Goal: Navigation & Orientation: Find specific page/section

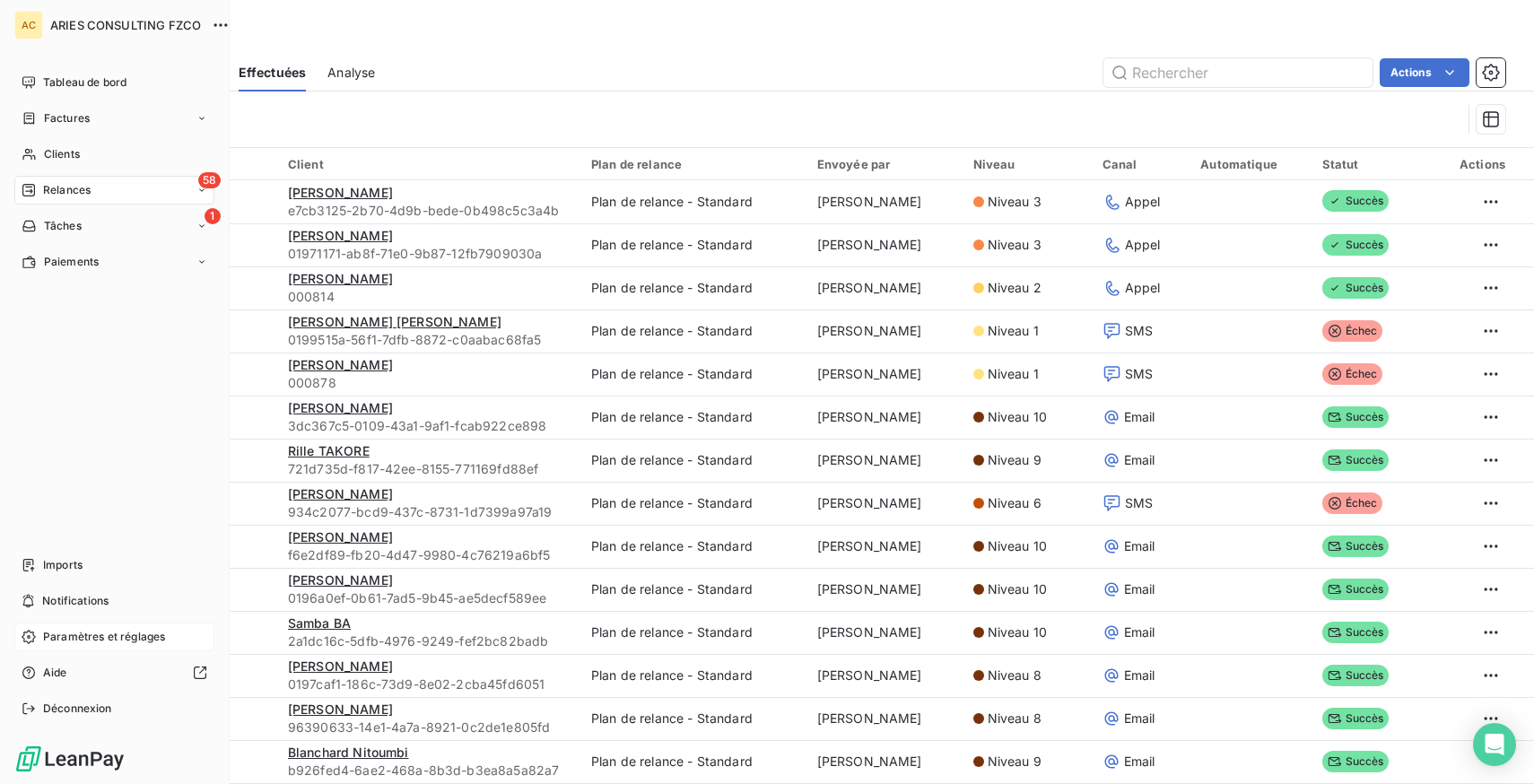
click at [117, 632] on span "Paramètres et réglages" at bounding box center [103, 637] width 122 height 16
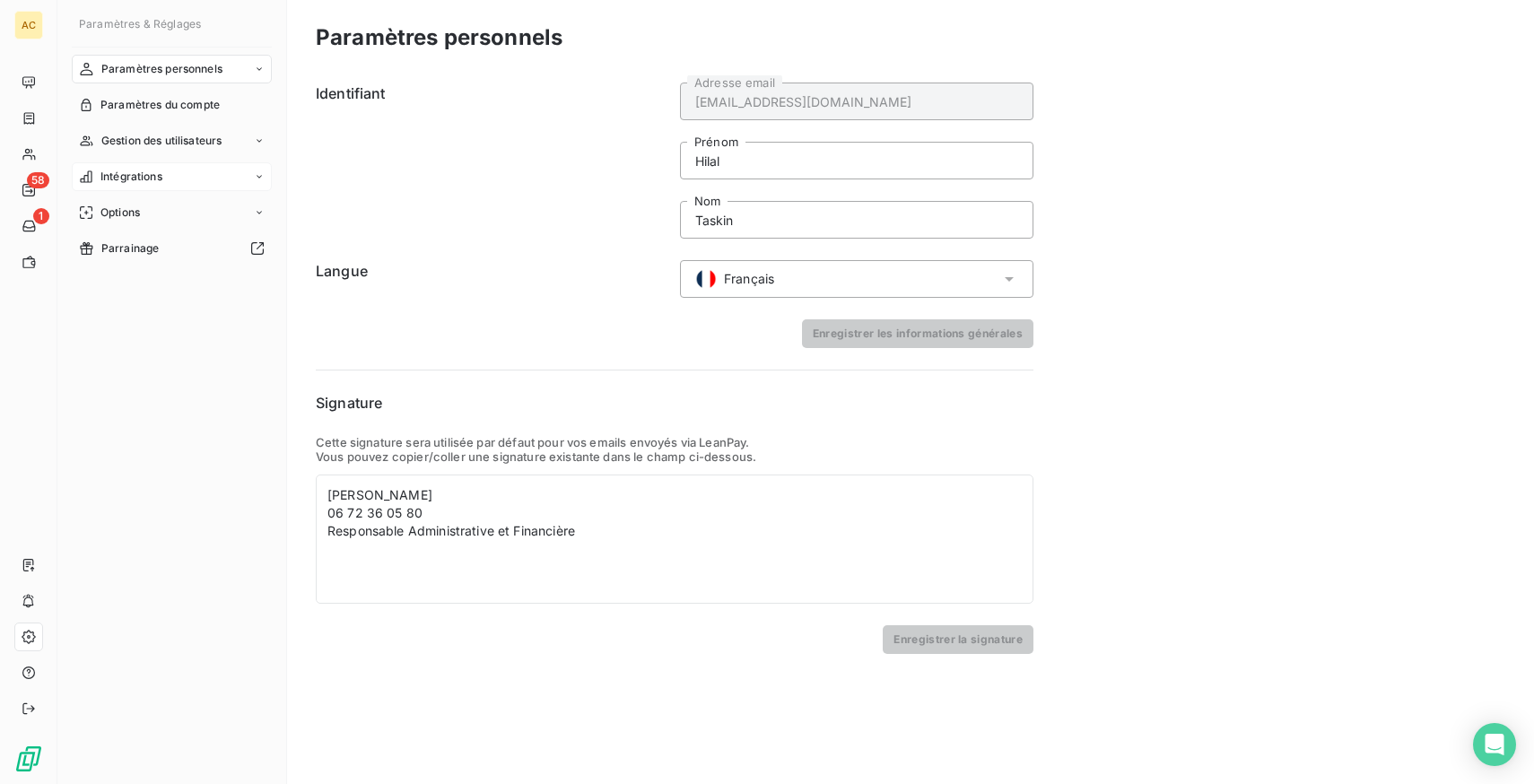
click at [150, 172] on span "Intégrations" at bounding box center [132, 177] width 62 height 16
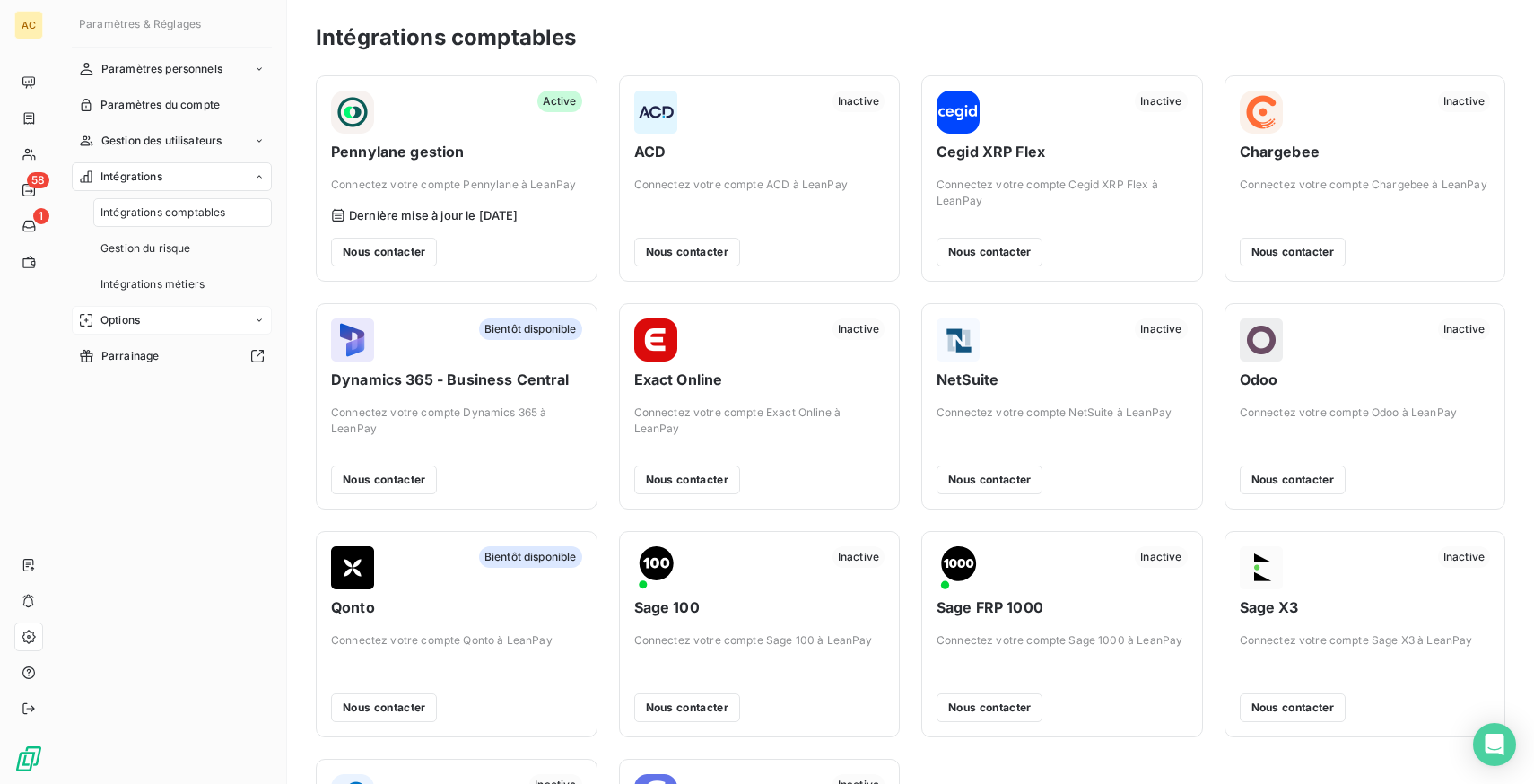
click at [129, 316] on span "Options" at bounding box center [120, 320] width 39 height 16
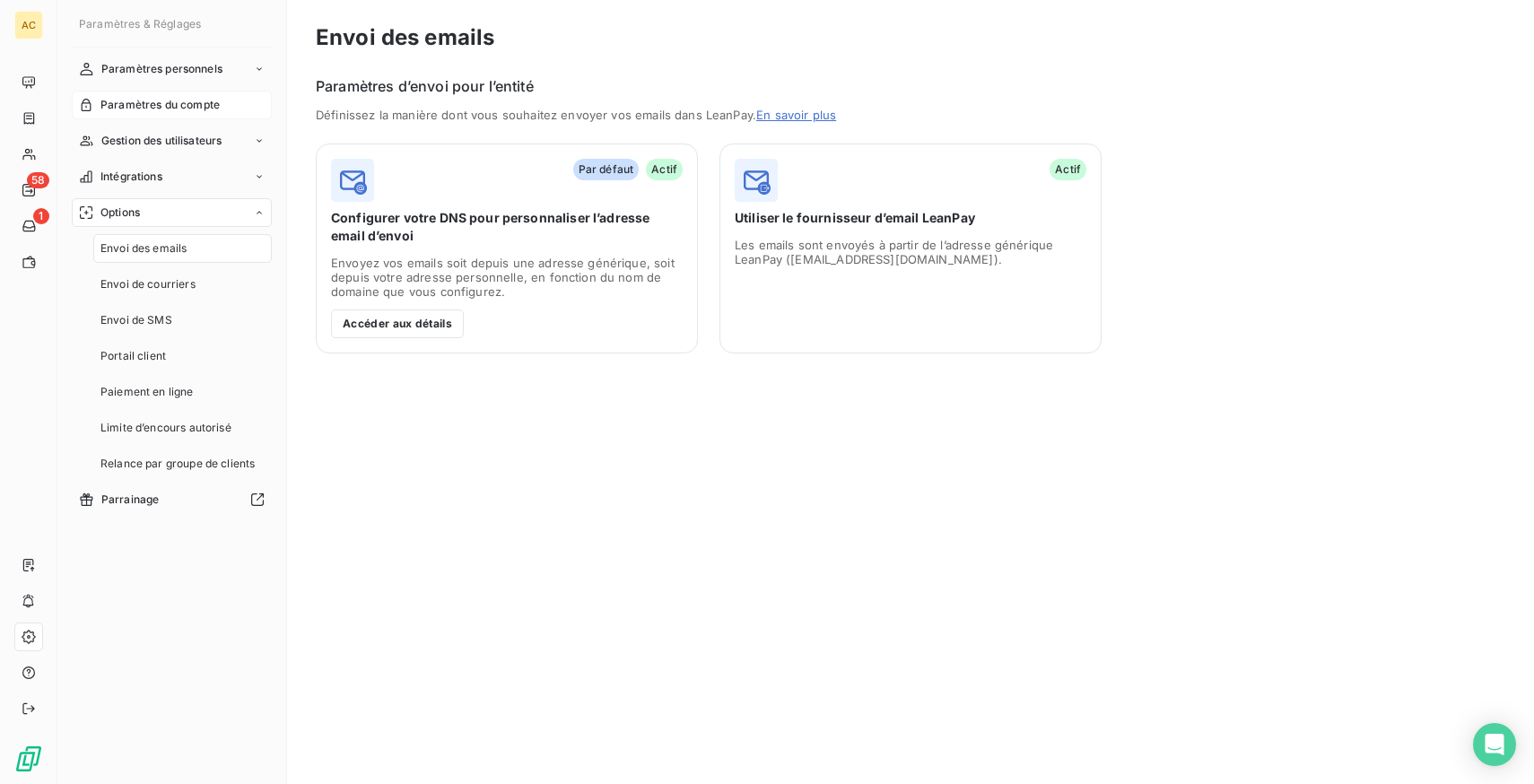
click at [182, 102] on span "Paramètres du compte" at bounding box center [160, 105] width 119 height 16
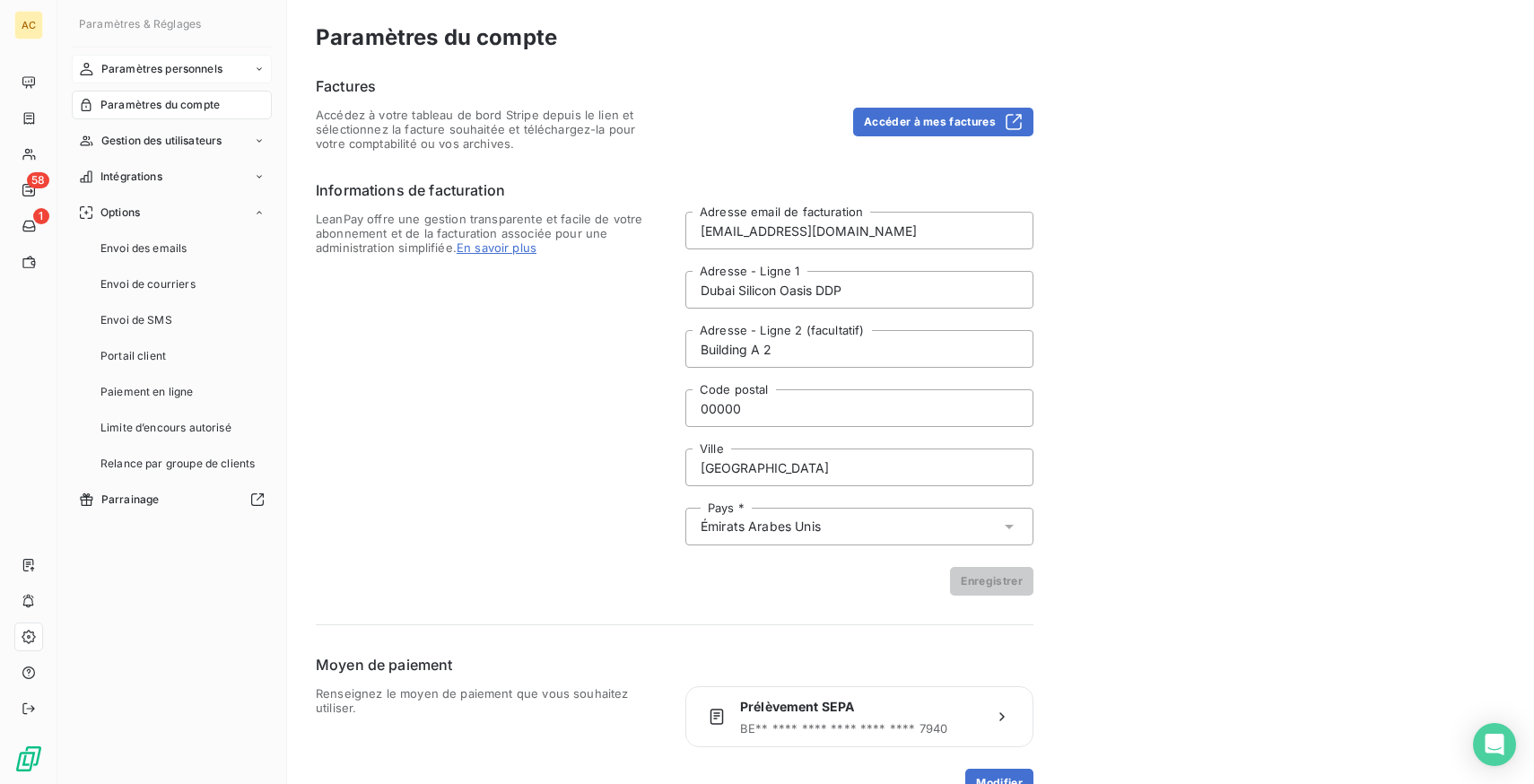
click at [210, 68] on span "Paramètres personnels" at bounding box center [162, 69] width 121 height 16
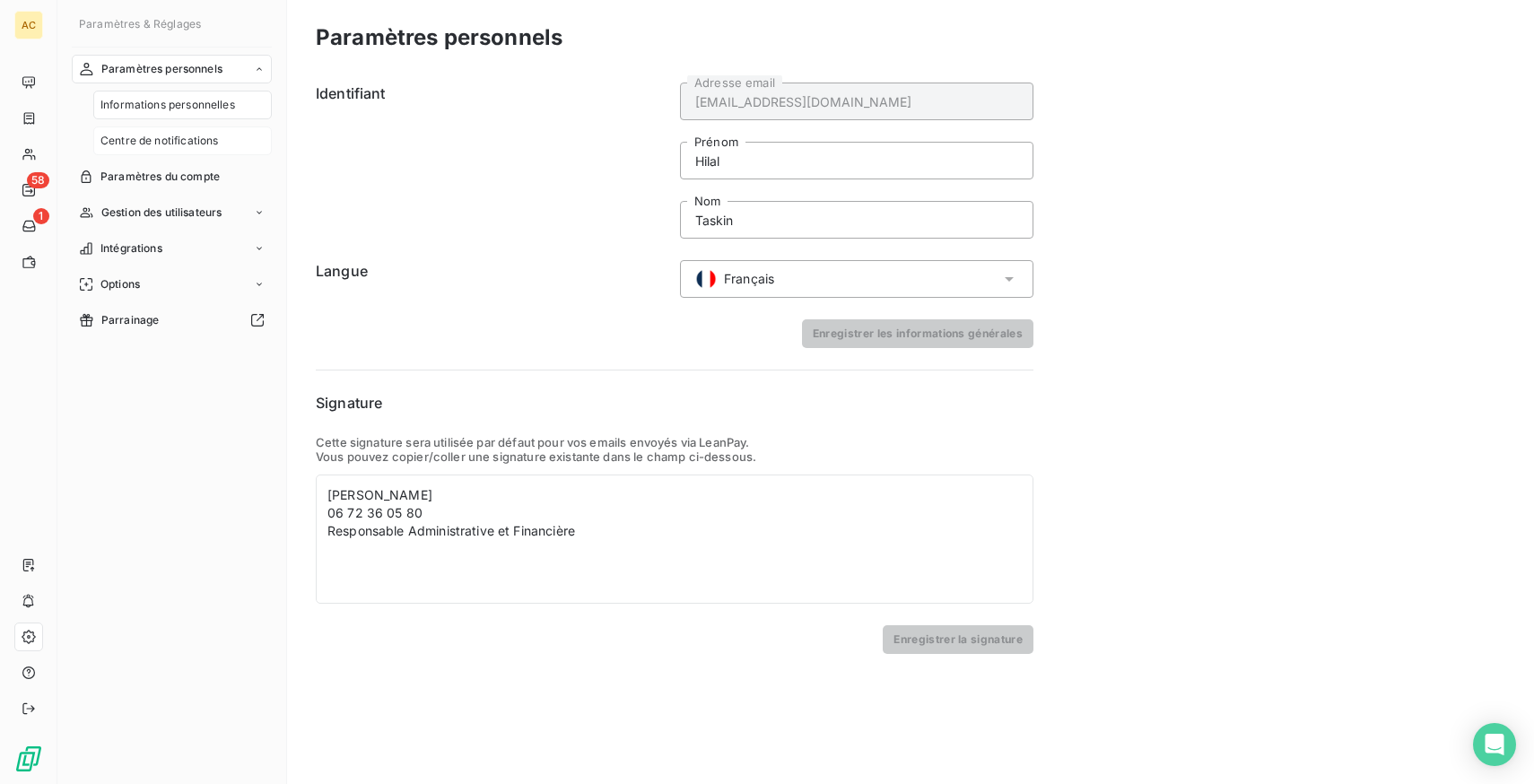
click at [176, 144] on span "Centre de notifications" at bounding box center [159, 141] width 117 height 16
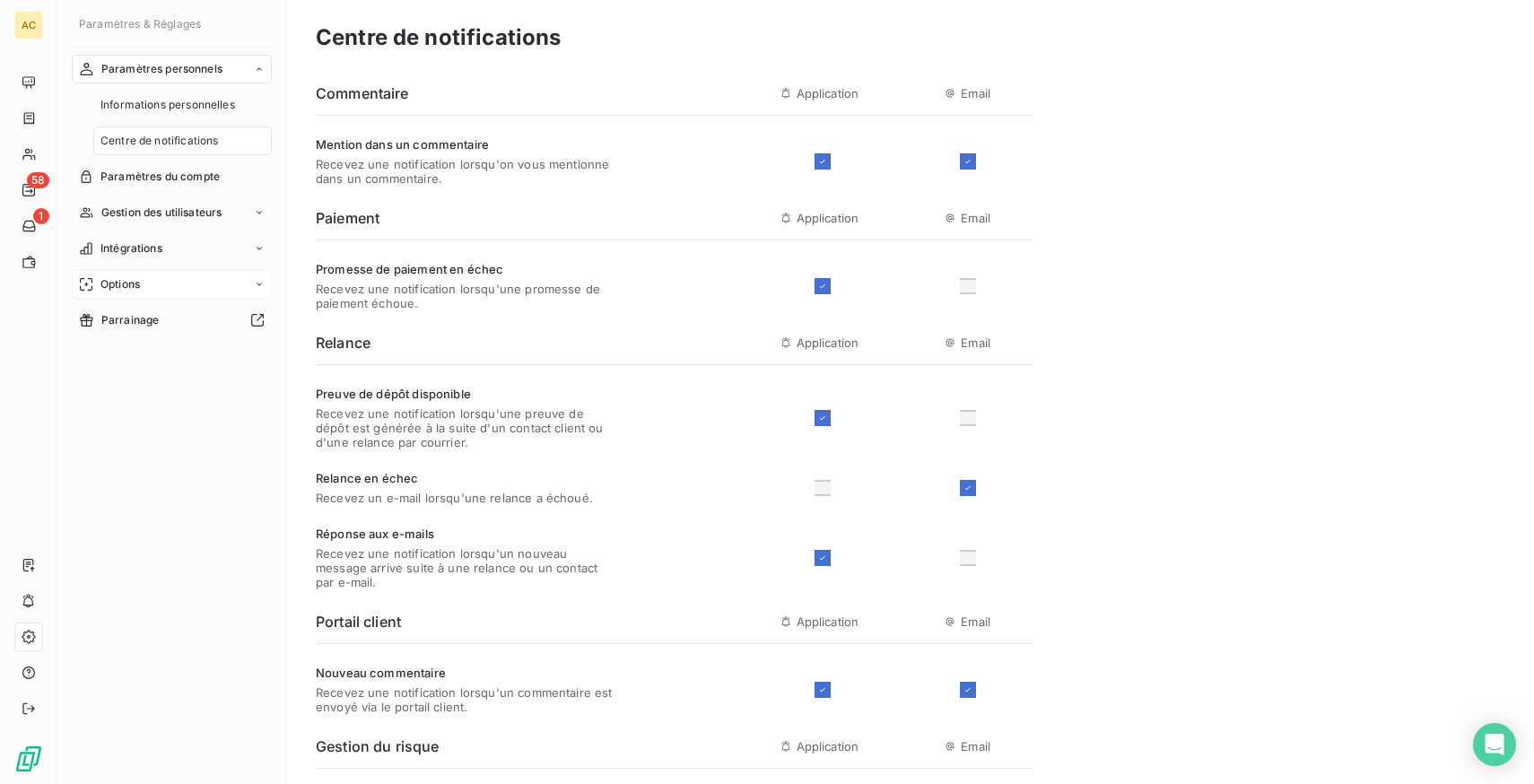
click at [126, 290] on span "Options" at bounding box center [120, 284] width 39 height 16
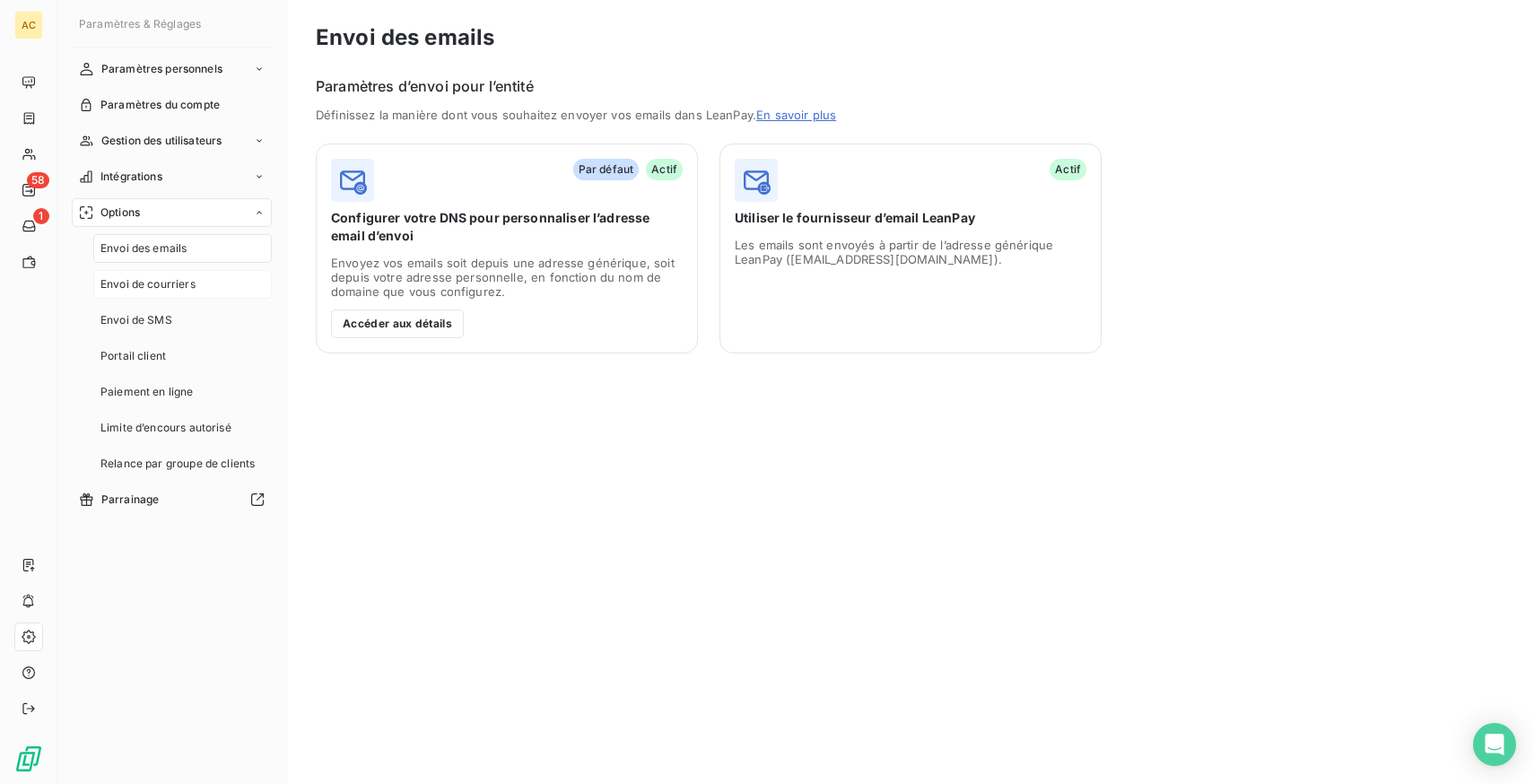
click at [161, 275] on div "Envoi de courriers" at bounding box center [182, 284] width 179 height 29
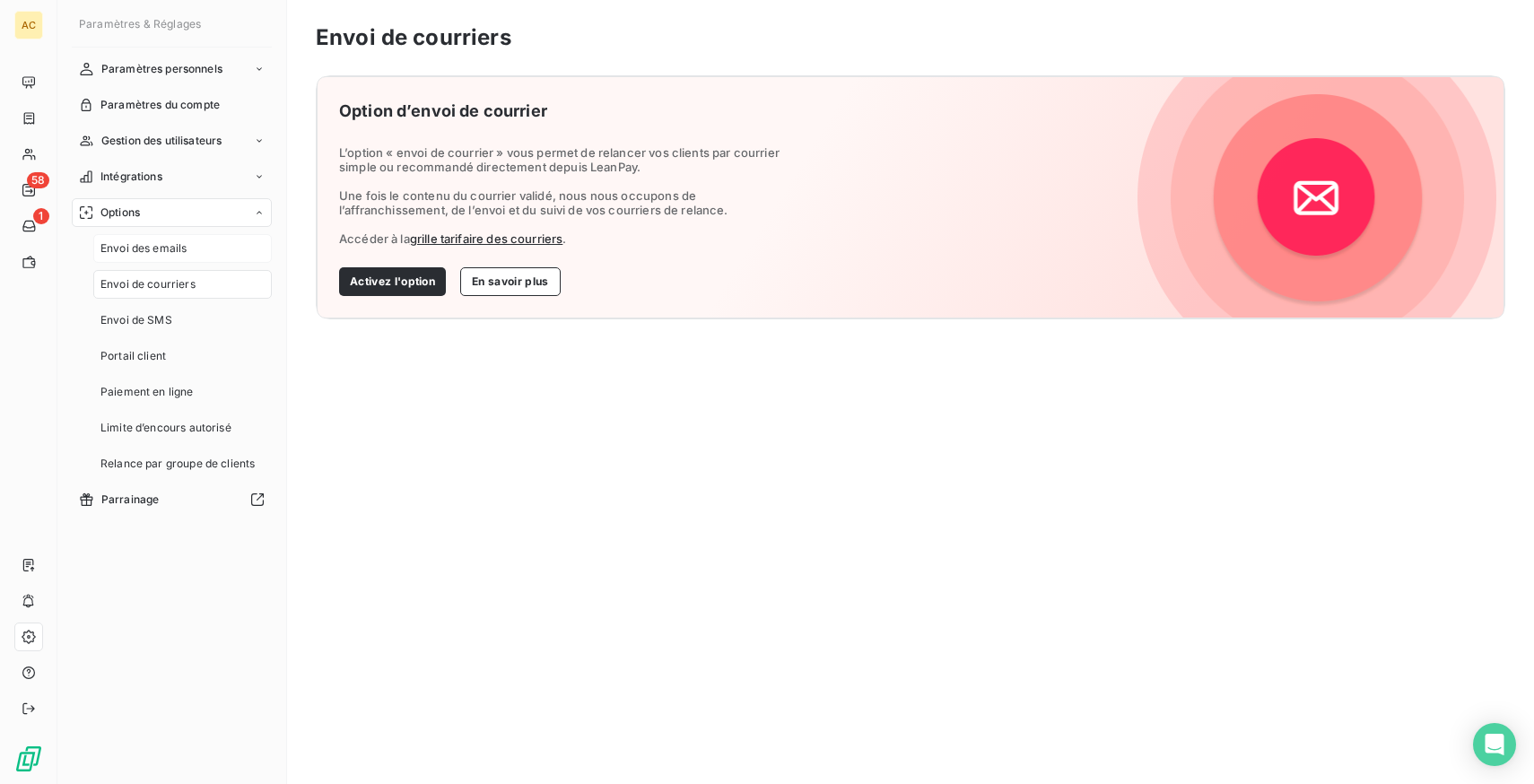
click at [174, 246] on span "Envoi des emails" at bounding box center [143, 249] width 86 height 16
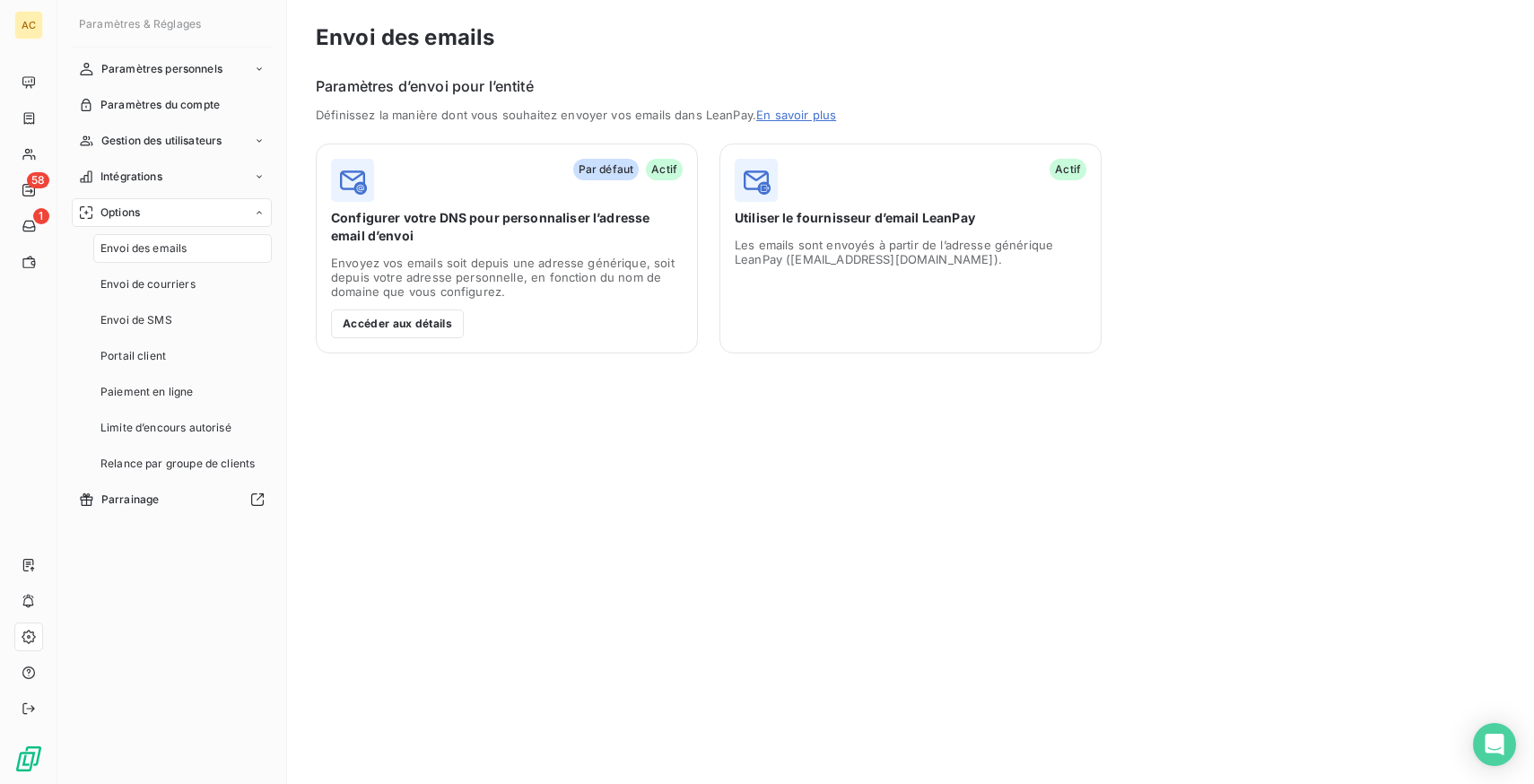
click at [526, 241] on span "Configurer votre DNS pour personnaliser l’adresse email d’envoi" at bounding box center [506, 227] width 351 height 36
click at [413, 314] on button "Accéder aux détails" at bounding box center [398, 324] width 133 height 29
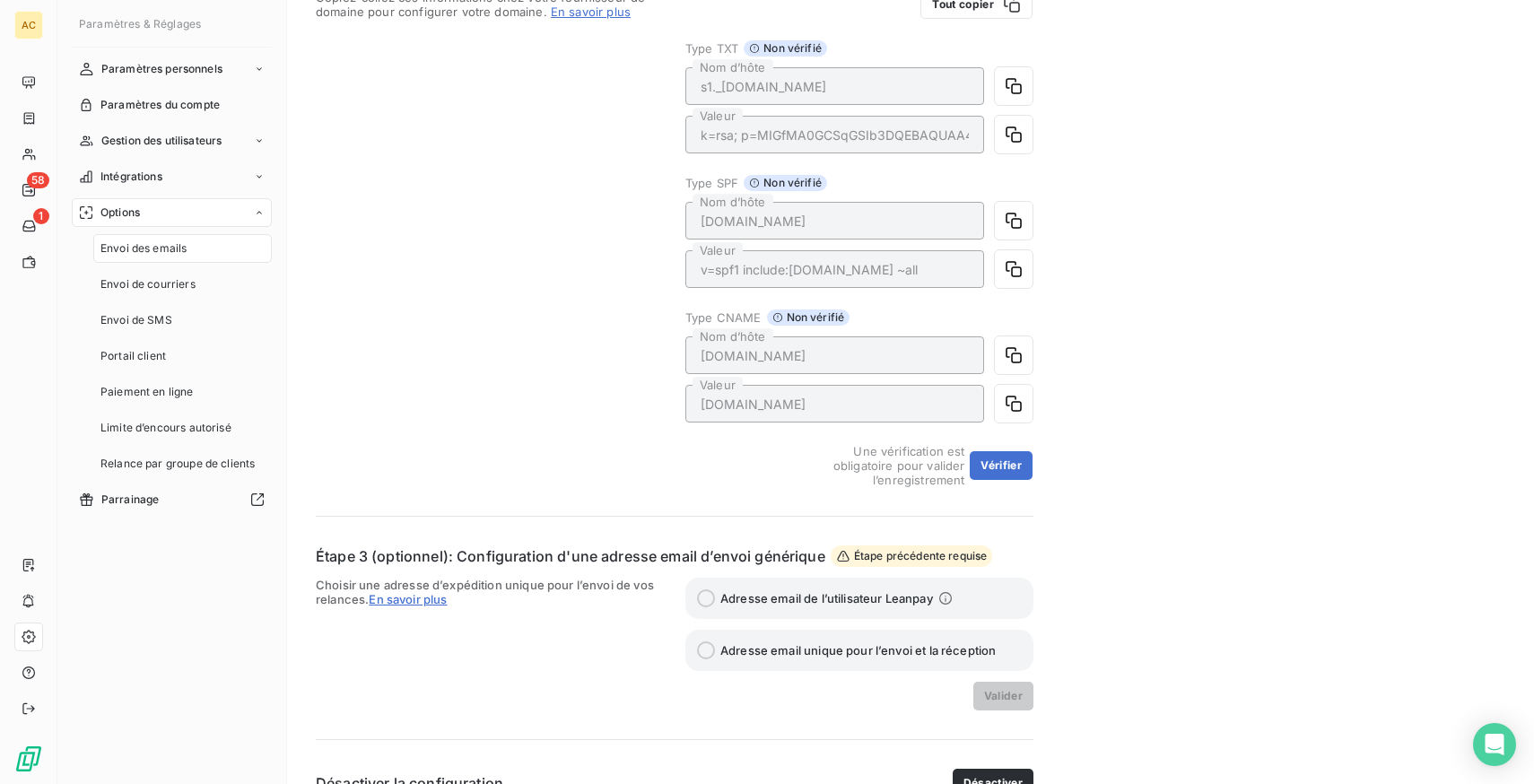
scroll to position [462, 0]
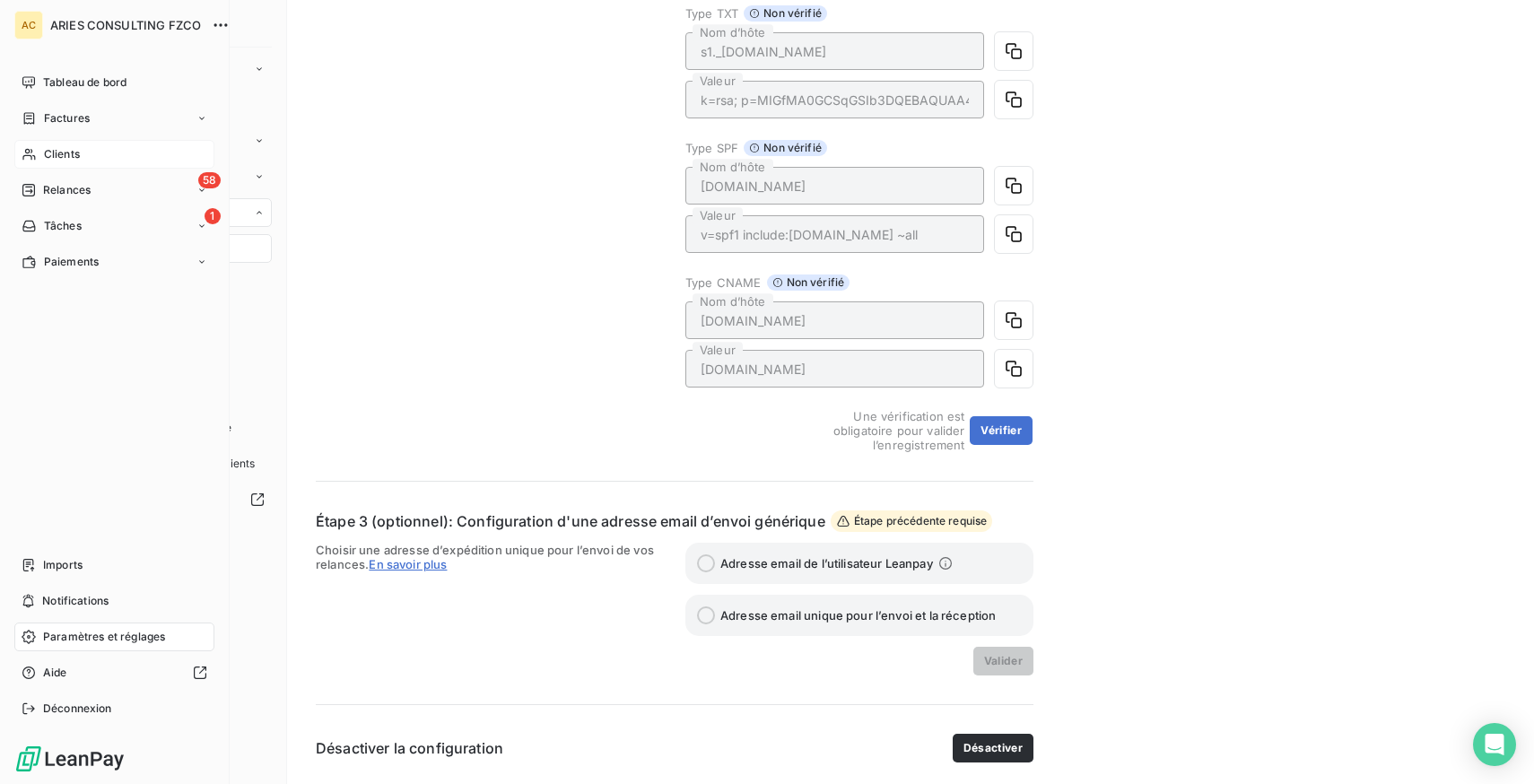
click at [73, 153] on span "Clients" at bounding box center [62, 154] width 36 height 16
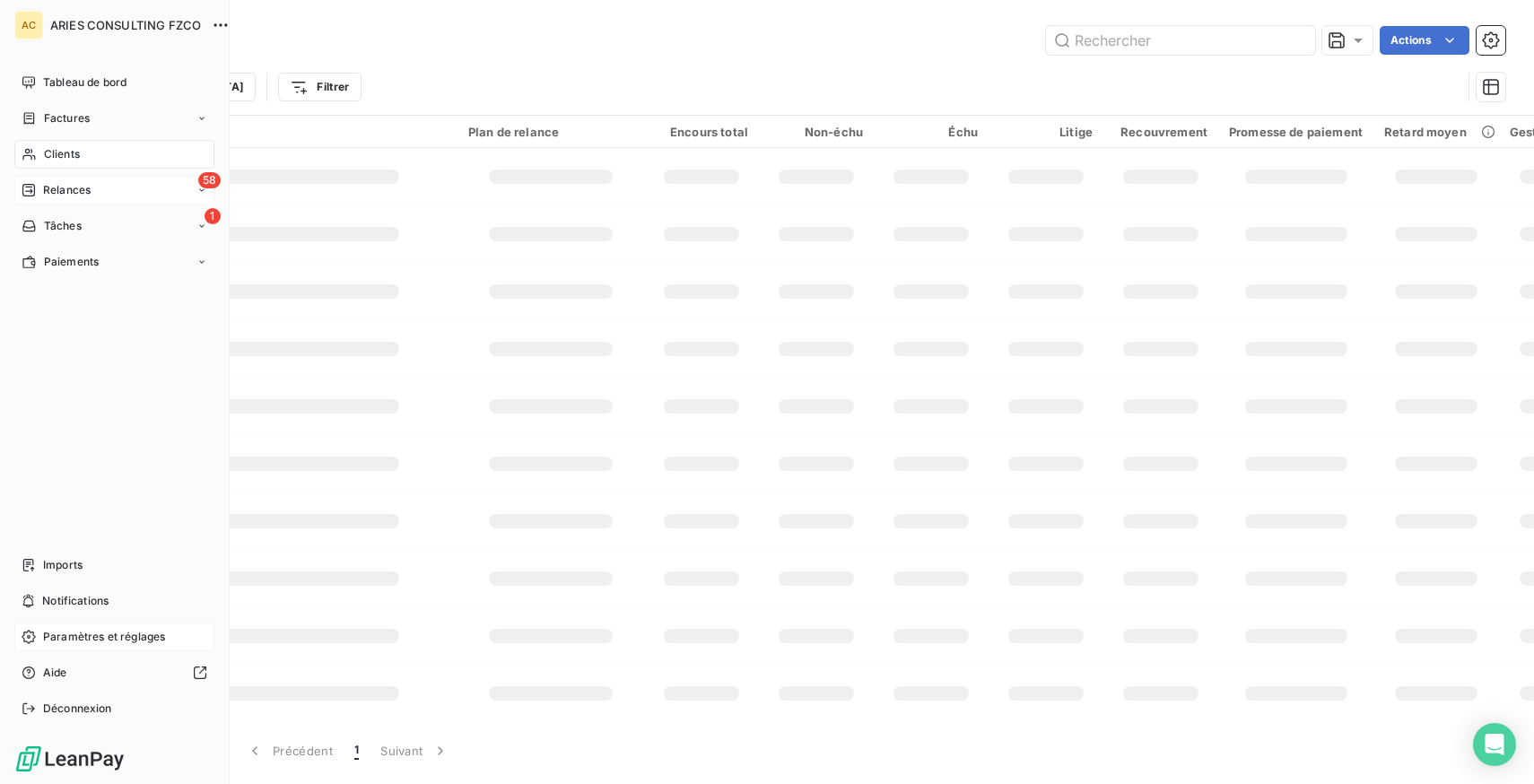
click at [75, 183] on span "Relances" at bounding box center [66, 191] width 47 height 16
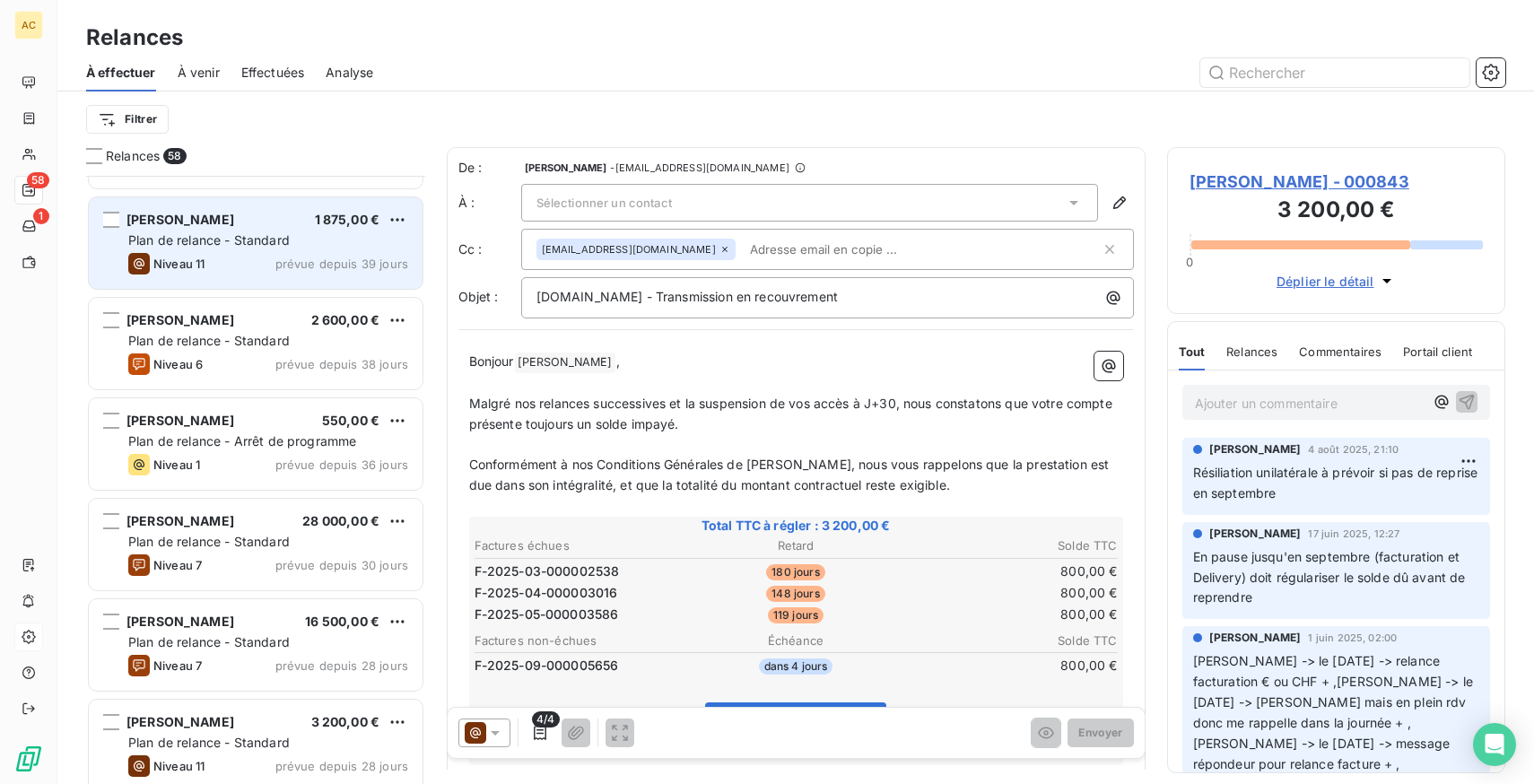
scroll to position [188, 0]
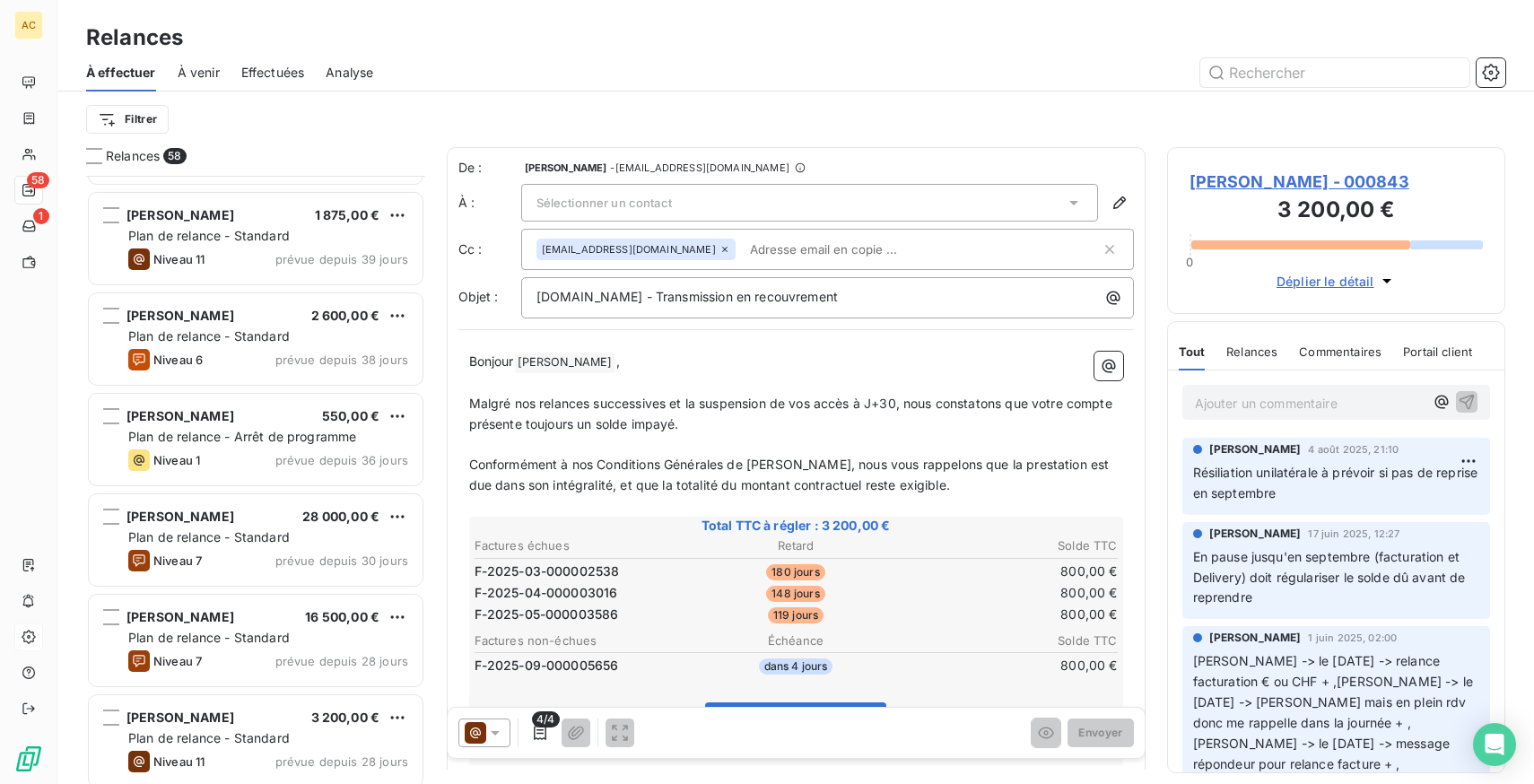
click at [268, 84] on div "Effectuées" at bounding box center [273, 73] width 64 height 38
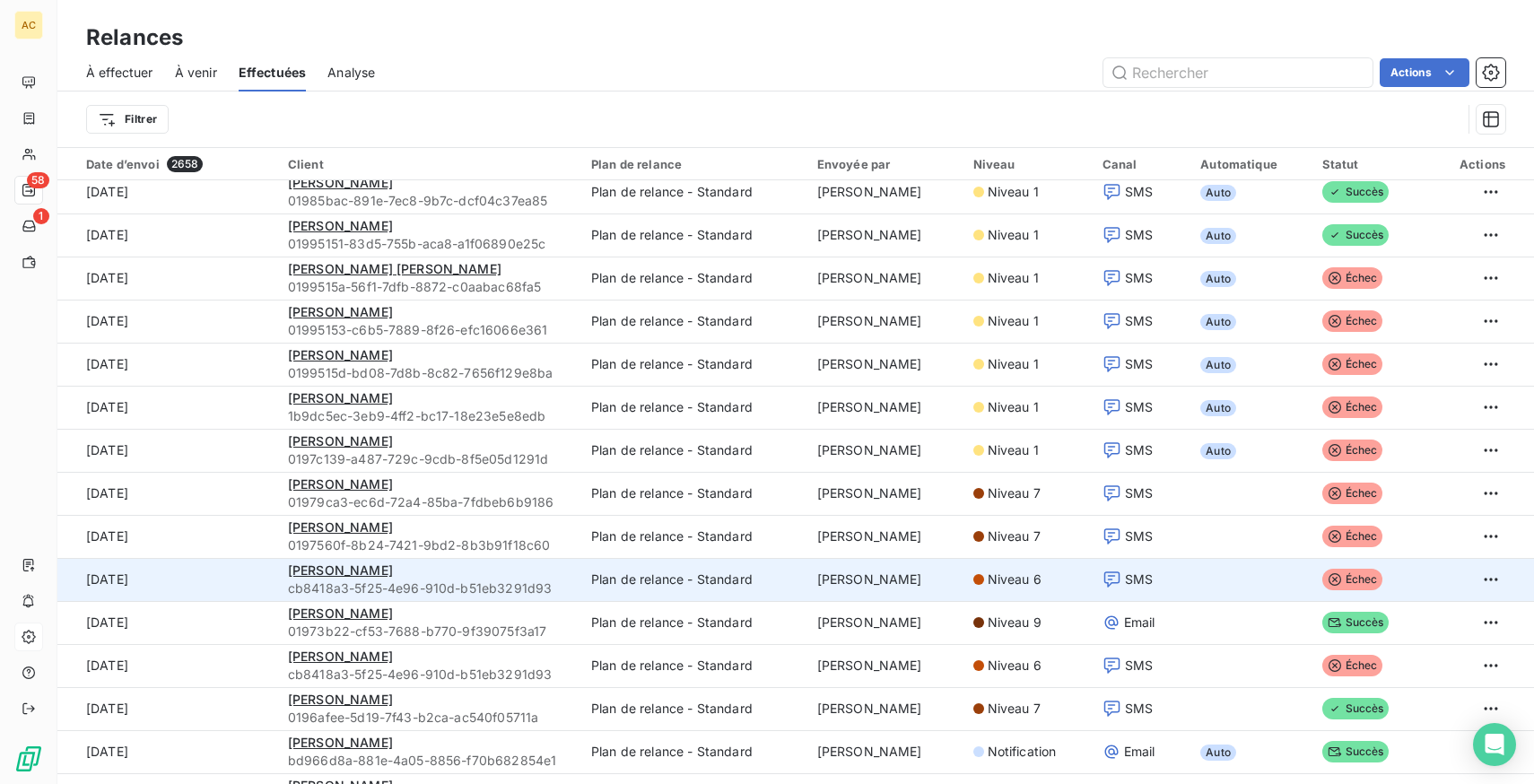
scroll to position [2975, 0]
